Goal: Communication & Community: Participate in discussion

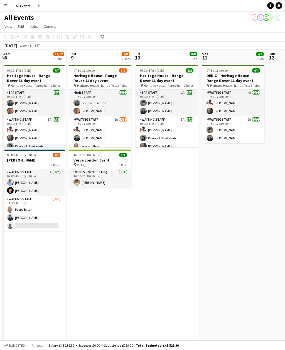
click at [40, 160] on h3 "[PERSON_NAME]" at bounding box center [34, 160] width 62 height 5
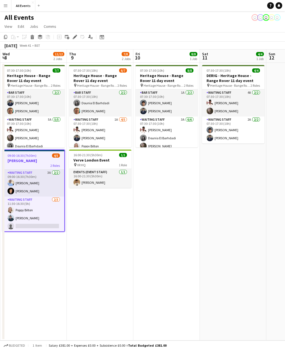
click at [46, 225] on app-card-role "Waiting Staff [DATE] 11:30-16:30 (5h) [PERSON_NAME] [PERSON_NAME] single-neutra…" at bounding box center [33, 214] width 61 height 35
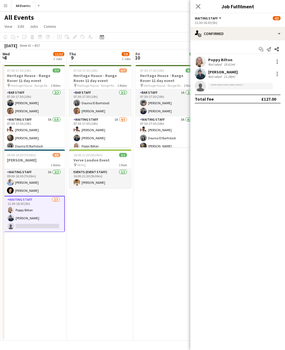
click at [45, 226] on app-card-role "Waiting Staff [DATE] 11:30-16:30 (5h) [PERSON_NAME] [PERSON_NAME] single-neutra…" at bounding box center [34, 214] width 62 height 36
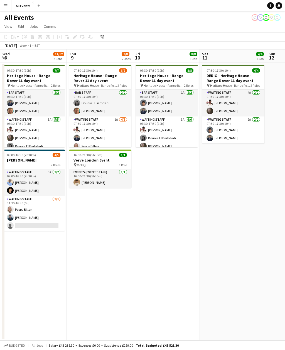
click at [55, 226] on app-card-role "Waiting Staff [DATE] 11:30-16:30 (5h) [PERSON_NAME] [PERSON_NAME] single-neutra…" at bounding box center [34, 213] width 62 height 35
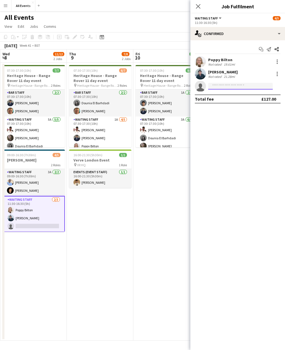
click at [177, 87] on input at bounding box center [240, 86] width 65 height 7
type input "****"
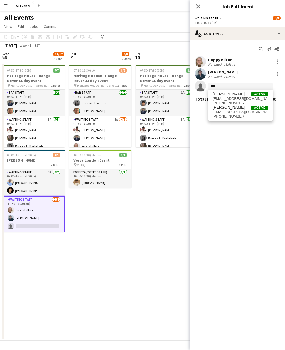
click at [4, 8] on button "Menu" at bounding box center [5, 5] width 11 height 11
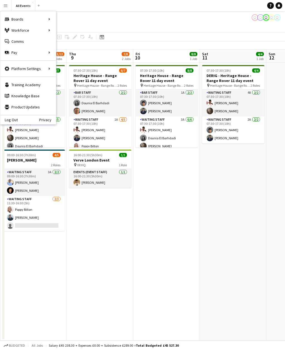
click at [43, 31] on div "Workforce Workforce" at bounding box center [28, 30] width 56 height 11
click at [47, 32] on div "Workforce Workforce" at bounding box center [28, 30] width 56 height 11
click at [30, 43] on link "Comms Comms" at bounding box center [28, 41] width 56 height 11
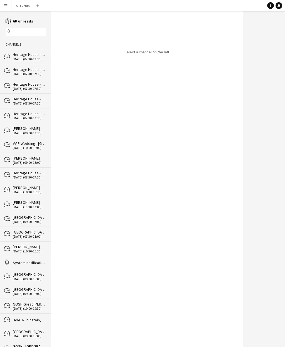
click at [40, 31] on input "text" at bounding box center [28, 31] width 32 height 5
click at [6, 9] on button "Menu" at bounding box center [5, 5] width 11 height 11
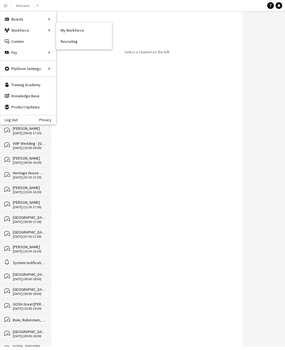
click at [78, 31] on link "My Workforce" at bounding box center [84, 30] width 56 height 11
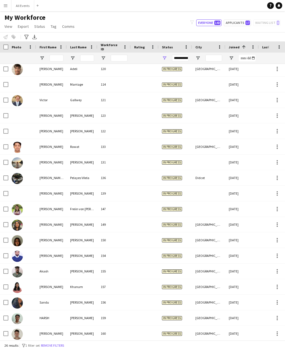
scroll to position [111, 0]
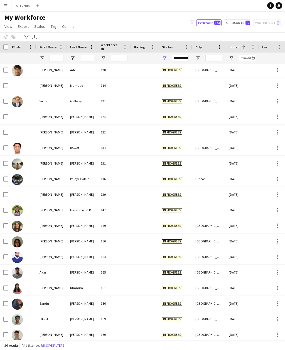
click at [177, 332] on div "[GEOGRAPHIC_DATA]" at bounding box center [208, 334] width 33 height 15
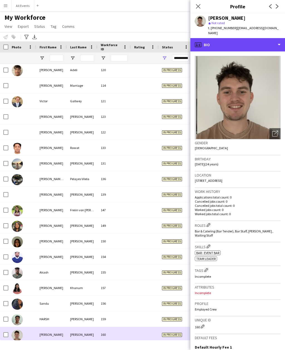
click at [177, 40] on div "profile Bio" at bounding box center [237, 44] width 95 height 13
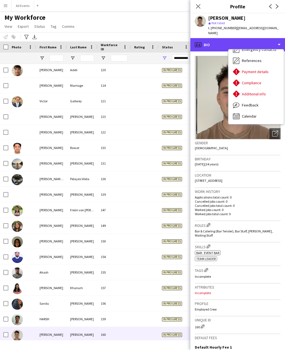
scroll to position [52, 0]
click at [177, 38] on div "profile Bio" at bounding box center [237, 44] width 95 height 13
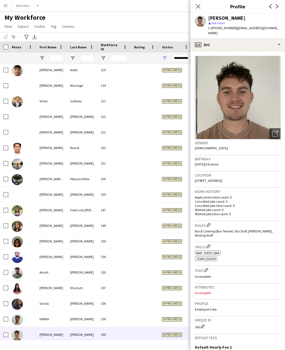
click at [25, 8] on button "All Events Close" at bounding box center [22, 5] width 23 height 11
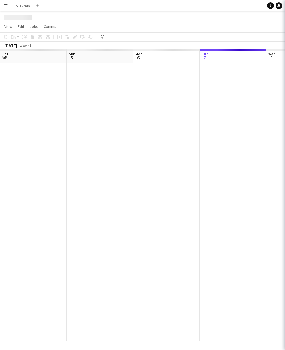
scroll to position [0, 133]
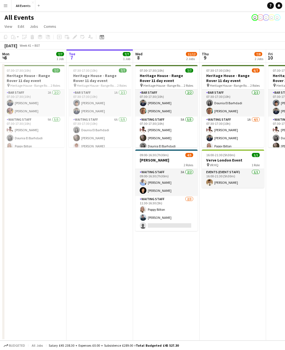
click at [169, 159] on h3 "[PERSON_NAME]" at bounding box center [166, 160] width 62 height 5
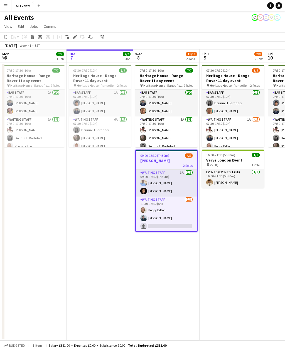
click at [49, 28] on span "Comms" at bounding box center [50, 26] width 13 height 5
click at [71, 51] on link "Create chat" at bounding box center [64, 50] width 46 height 12
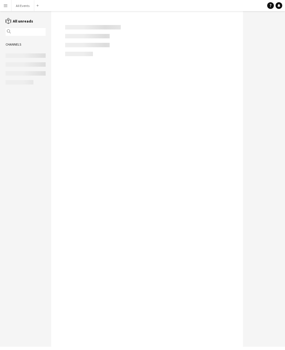
click at [5, 9] on button "Menu" at bounding box center [5, 5] width 11 height 11
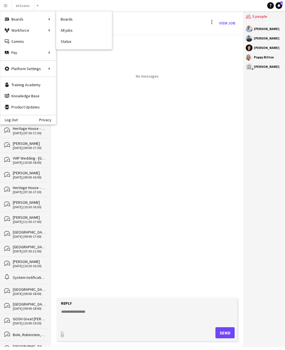
click at [28, 19] on div "Boards Boards" at bounding box center [28, 19] width 56 height 11
click at [75, 33] on link "All jobs" at bounding box center [84, 30] width 56 height 11
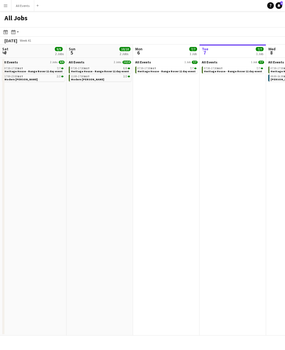
scroll to position [0, 133]
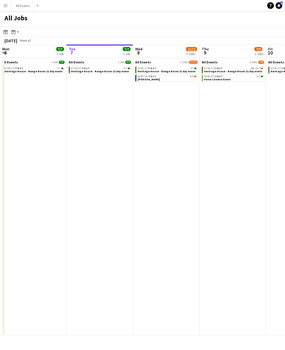
click at [166, 77] on div "09:00-16:30 BST 4/5" at bounding box center [166, 76] width 59 height 3
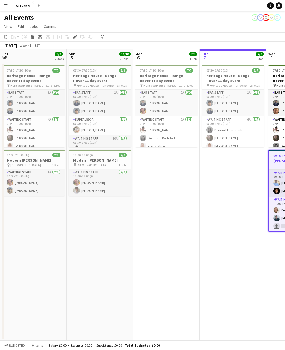
scroll to position [0, 191]
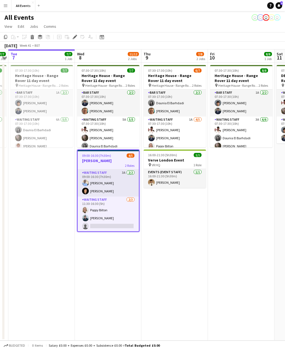
click at [112, 166] on div "2 Roles" at bounding box center [108, 165] width 61 height 4
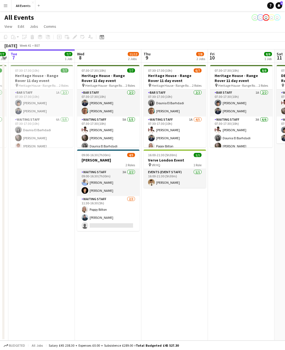
click at [114, 161] on h3 "[PERSON_NAME]" at bounding box center [108, 160] width 62 height 5
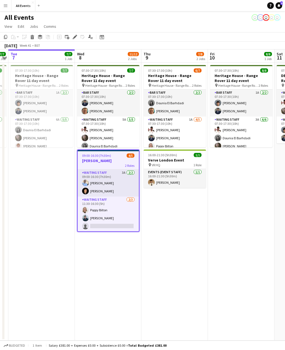
click at [50, 26] on span "Comms" at bounding box center [50, 26] width 13 height 5
click at [61, 49] on span "Create chat" at bounding box center [55, 50] width 19 height 5
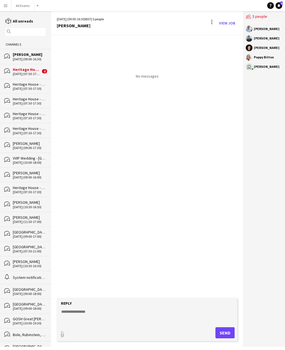
click at [110, 324] on textarea at bounding box center [148, 316] width 175 height 14
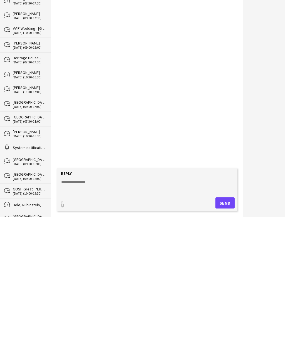
click at [80, 309] on textarea at bounding box center [148, 316] width 175 height 14
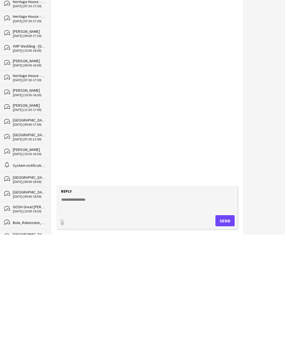
paste textarea "**********"
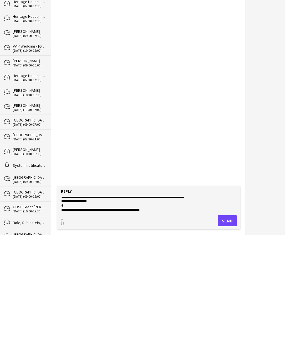
scroll to position [14, 0]
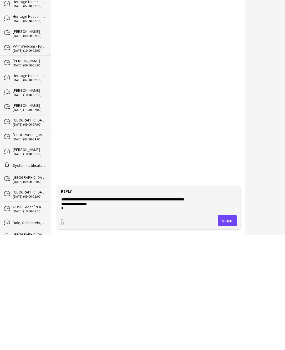
click at [68, 309] on textarea "**********" at bounding box center [148, 316] width 175 height 14
click at [85, 309] on textarea "**********" at bounding box center [148, 316] width 175 height 14
click at [86, 309] on textarea "**********" at bounding box center [148, 316] width 175 height 14
click at [89, 309] on textarea "**********" at bounding box center [148, 316] width 175 height 14
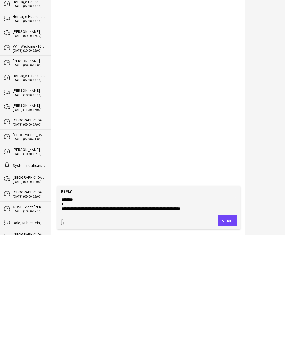
scroll to position [0, 0]
type textarea "**********"
click at [227, 327] on button "Send" at bounding box center [227, 332] width 19 height 11
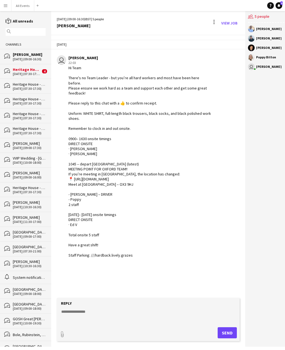
click at [38, 75] on div "[DATE] (07:30-17:30)" at bounding box center [27, 74] width 28 height 4
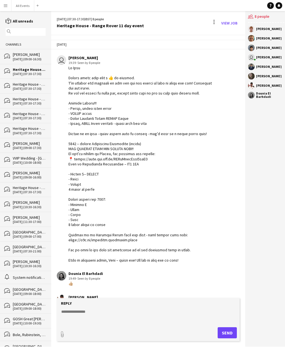
click at [38, 72] on div "[DATE] (07:30-17:30)" at bounding box center [29, 74] width 33 height 4
click at [34, 59] on div "08-10-2025 (09:00-16:30)" at bounding box center [29, 59] width 33 height 4
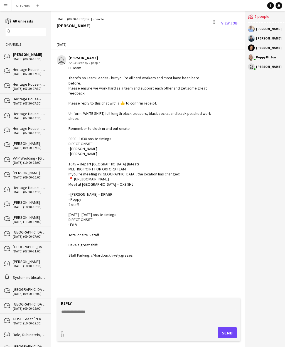
click at [11, 27] on div "reading All unreads magnifier Channels bubbles E.J. Churchill 08-10-2025 (09:00…" at bounding box center [25, 355] width 51 height 674
click at [3, 23] on div "reading All unreads" at bounding box center [25, 21] width 51 height 6
click at [4, 22] on div "reading All unreads" at bounding box center [25, 21] width 51 height 6
click at [6, 24] on div "reading All unreads magnifier Channels bubbles E.J. Churchill 08-10-2025 (09:00…" at bounding box center [25, 355] width 51 height 674
click at [7, 26] on div "reading All unreads magnifier Channels bubbles E.J. Churchill 08-10-2025 (09:00…" at bounding box center [25, 355] width 51 height 674
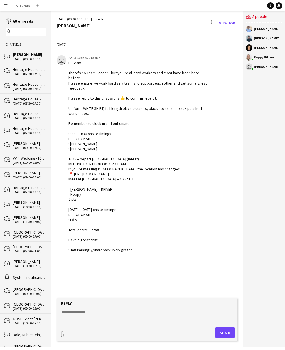
click at [6, 4] on app-icon "Menu" at bounding box center [5, 5] width 4 height 4
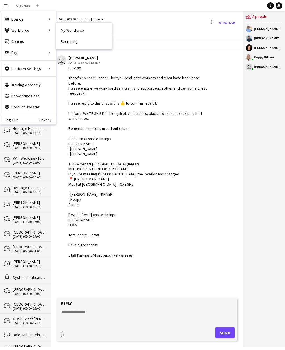
click at [79, 30] on link "My Workforce" at bounding box center [84, 30] width 56 height 11
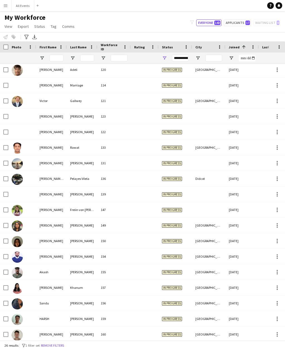
scroll to position [111, 0]
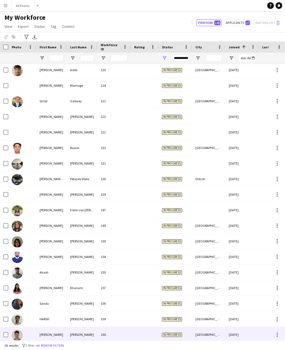
click at [247, 336] on div "[DATE]" at bounding box center [241, 334] width 33 height 15
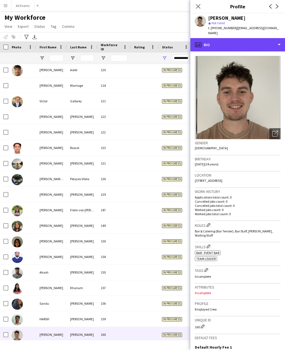
click at [268, 39] on div "profile Bio" at bounding box center [237, 44] width 95 height 13
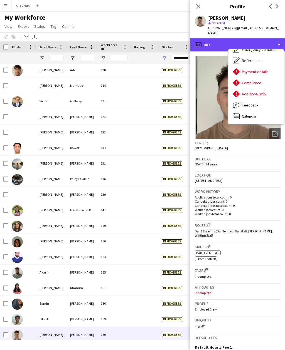
scroll to position [0, 0]
